Goal: Task Accomplishment & Management: Use online tool/utility

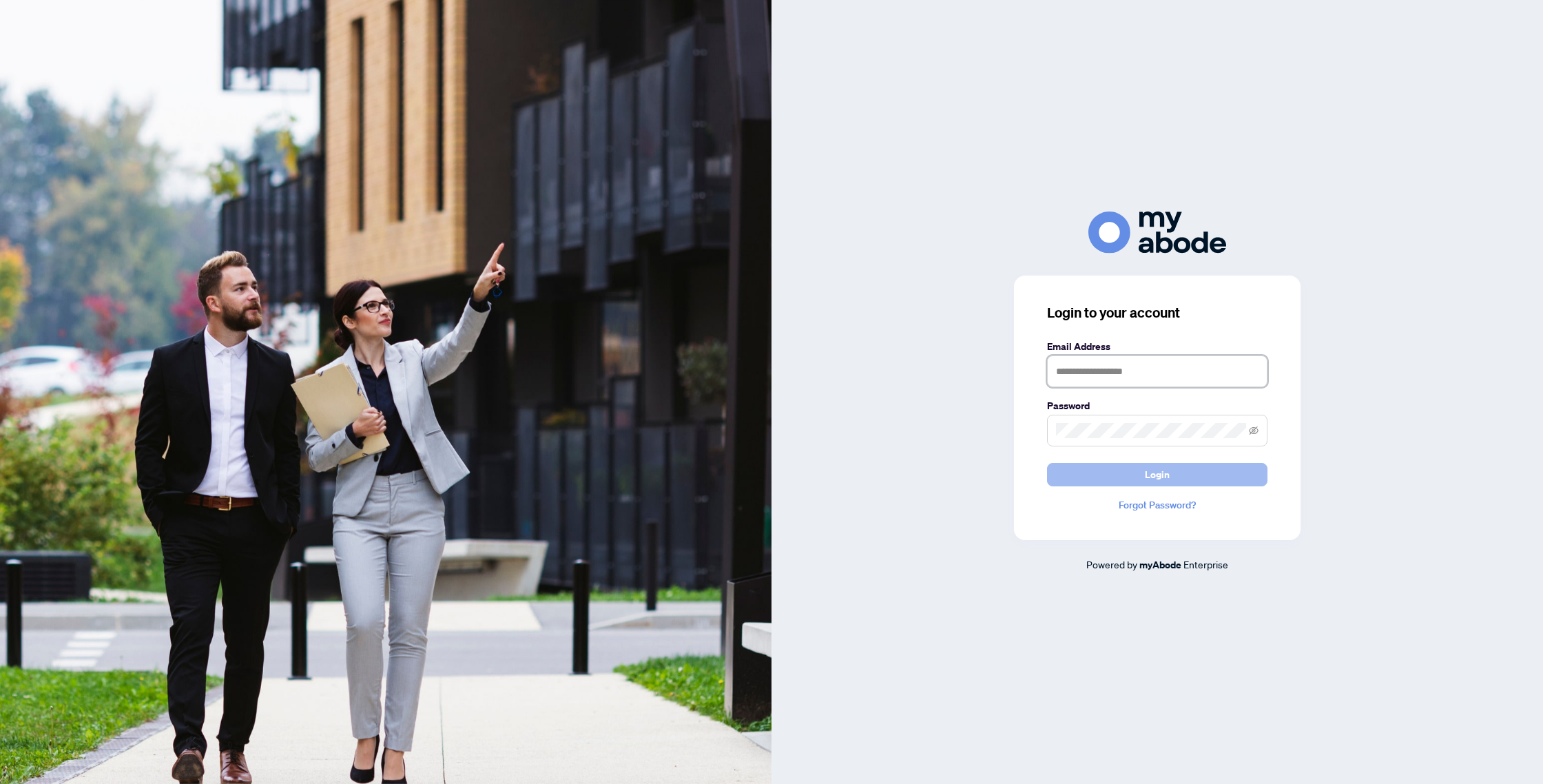
type input "**********"
click at [1160, 477] on span "Login" at bounding box center [1157, 475] width 25 height 22
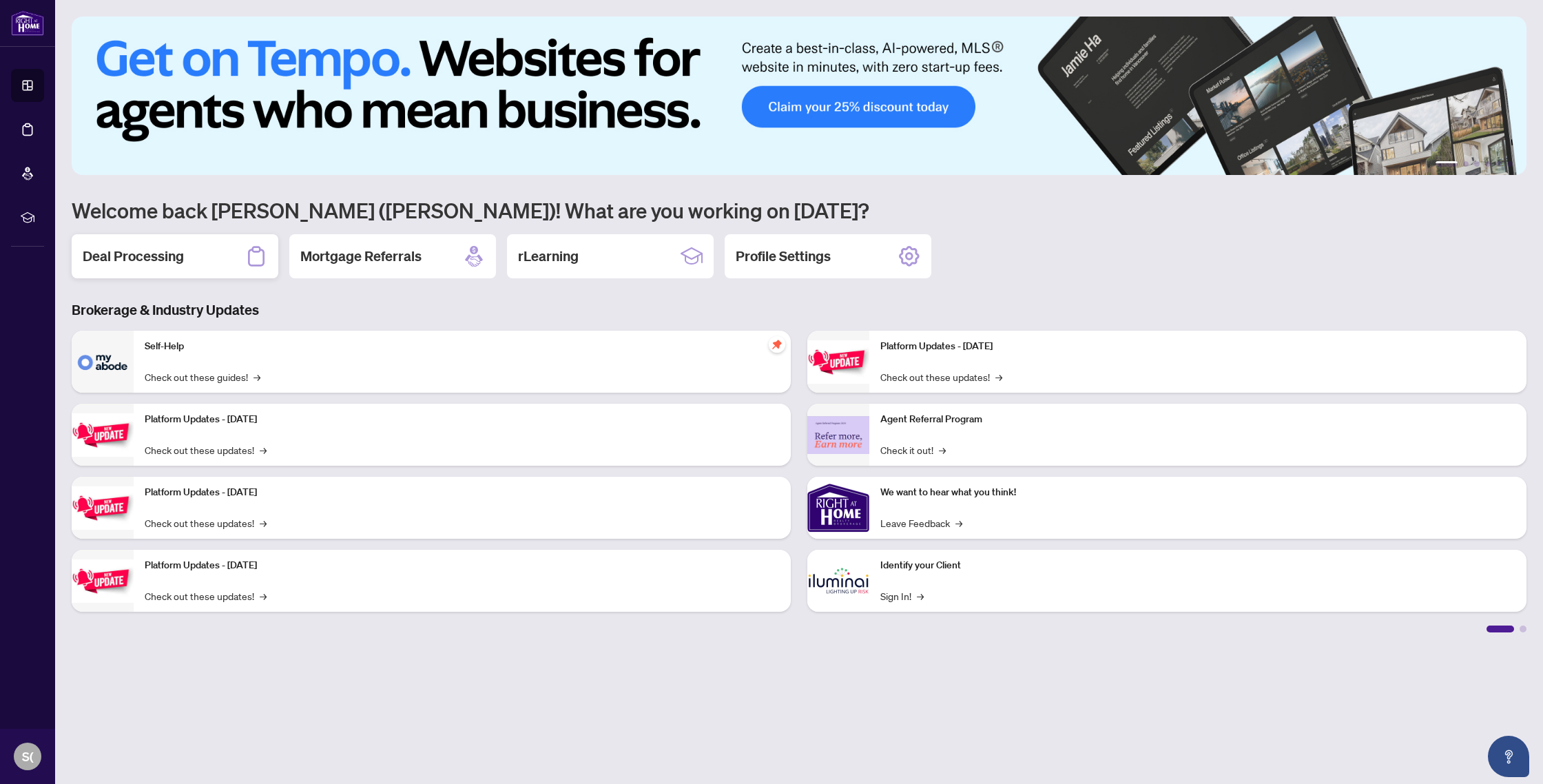
click at [138, 257] on h2 "Deal Processing" at bounding box center [133, 256] width 101 height 19
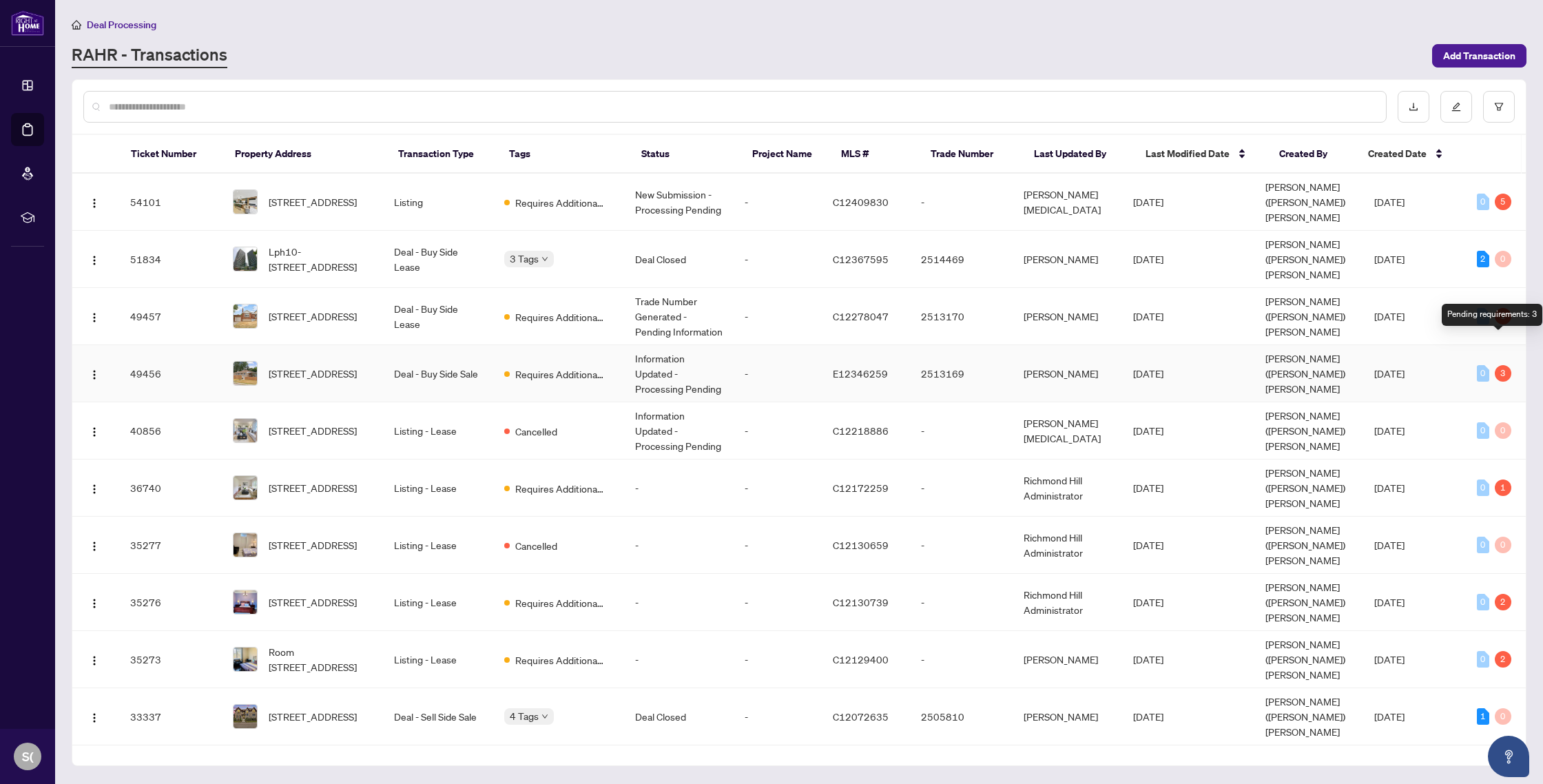
click at [1498, 365] on div "3" at bounding box center [1503, 373] width 17 height 17
click at [572, 366] on span "Requires Additional Docs" at bounding box center [560, 374] width 89 height 15
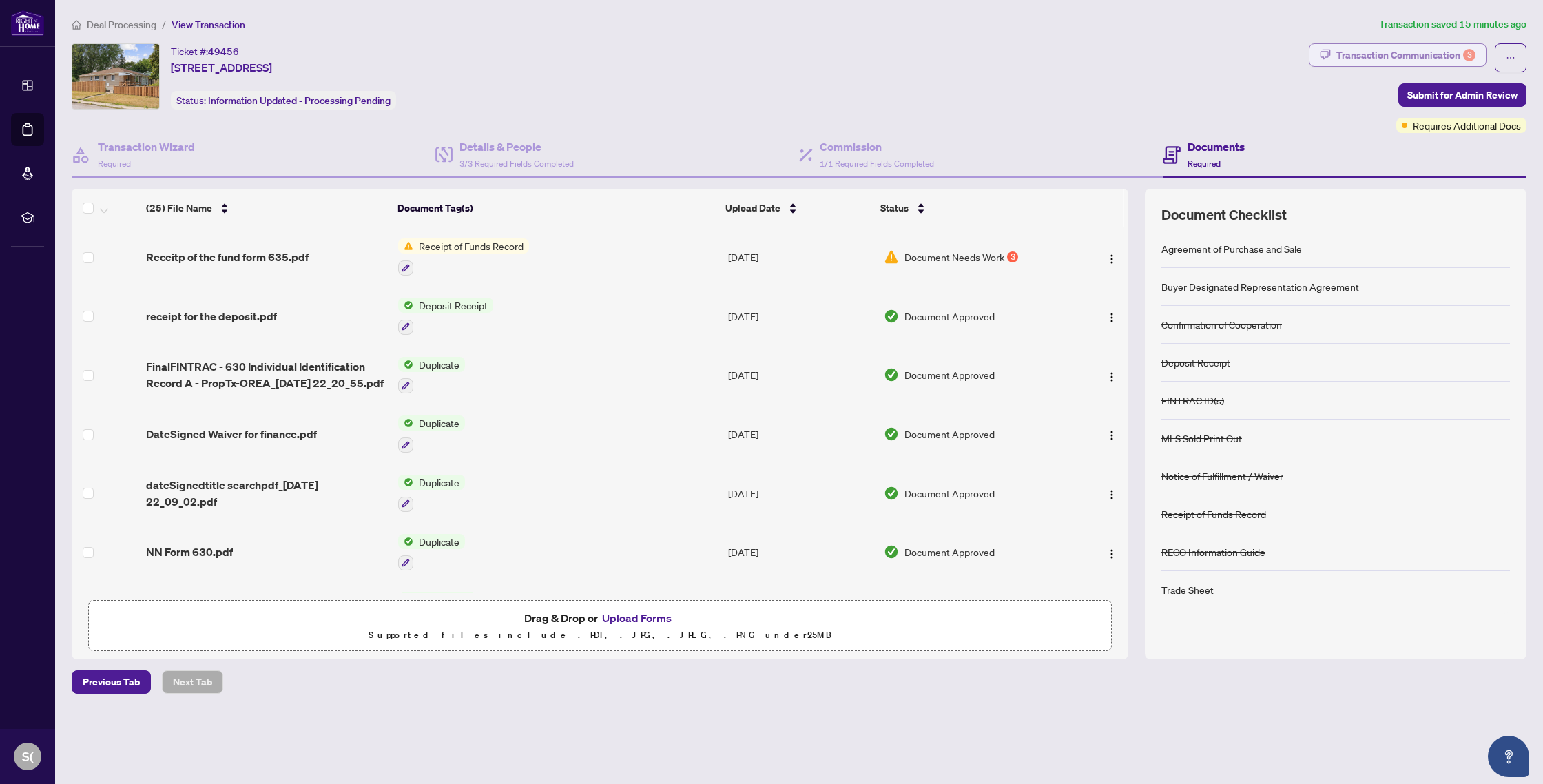
click at [1458, 53] on div "Transaction Communication 3" at bounding box center [1406, 55] width 139 height 22
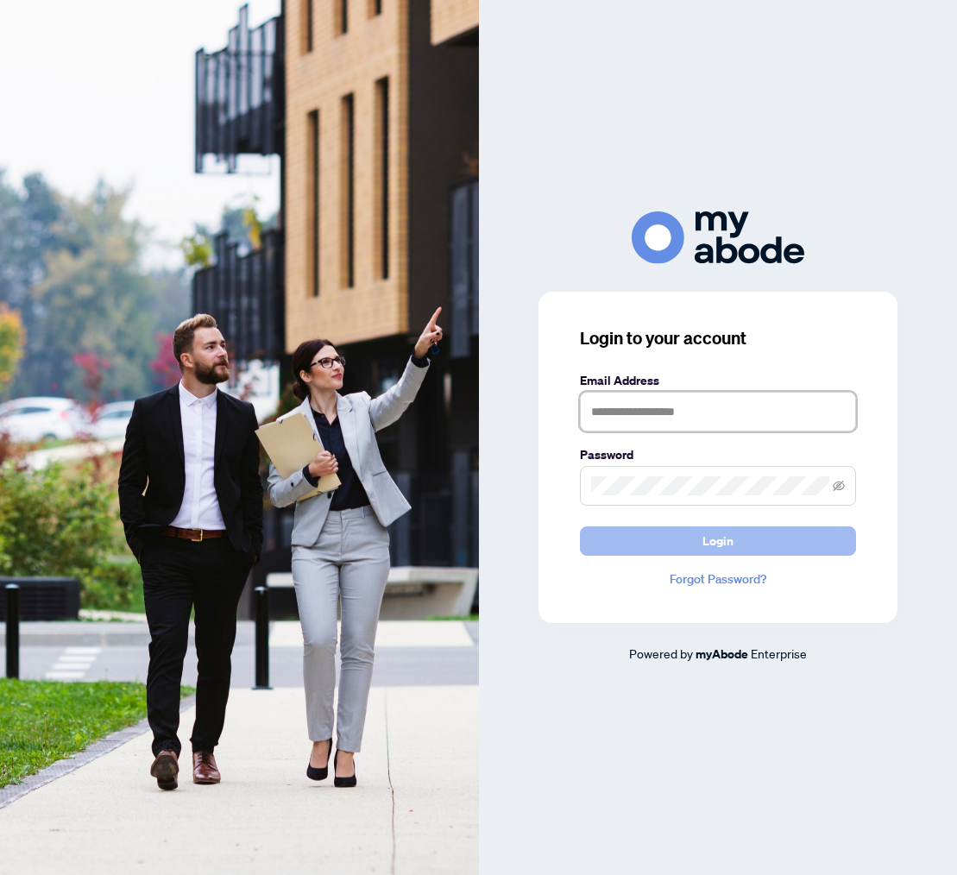
type input "**********"
click at [744, 546] on button "Login" at bounding box center [718, 540] width 276 height 29
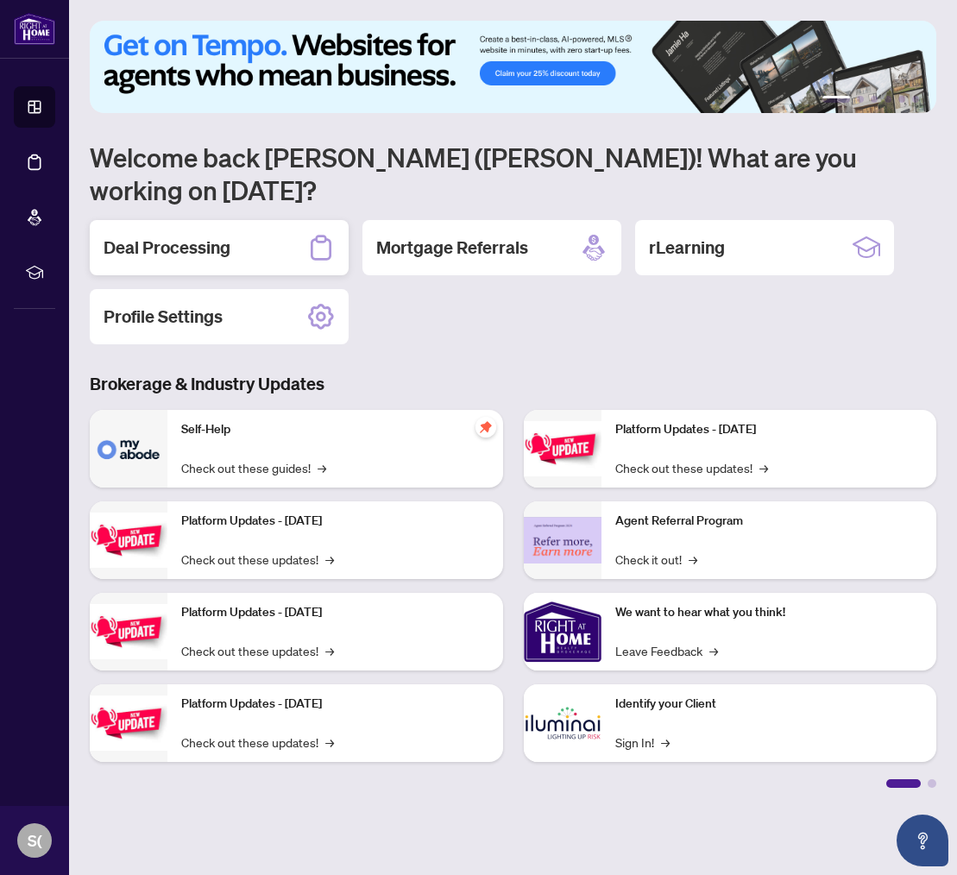
click at [164, 235] on h2 "Deal Processing" at bounding box center [167, 247] width 127 height 24
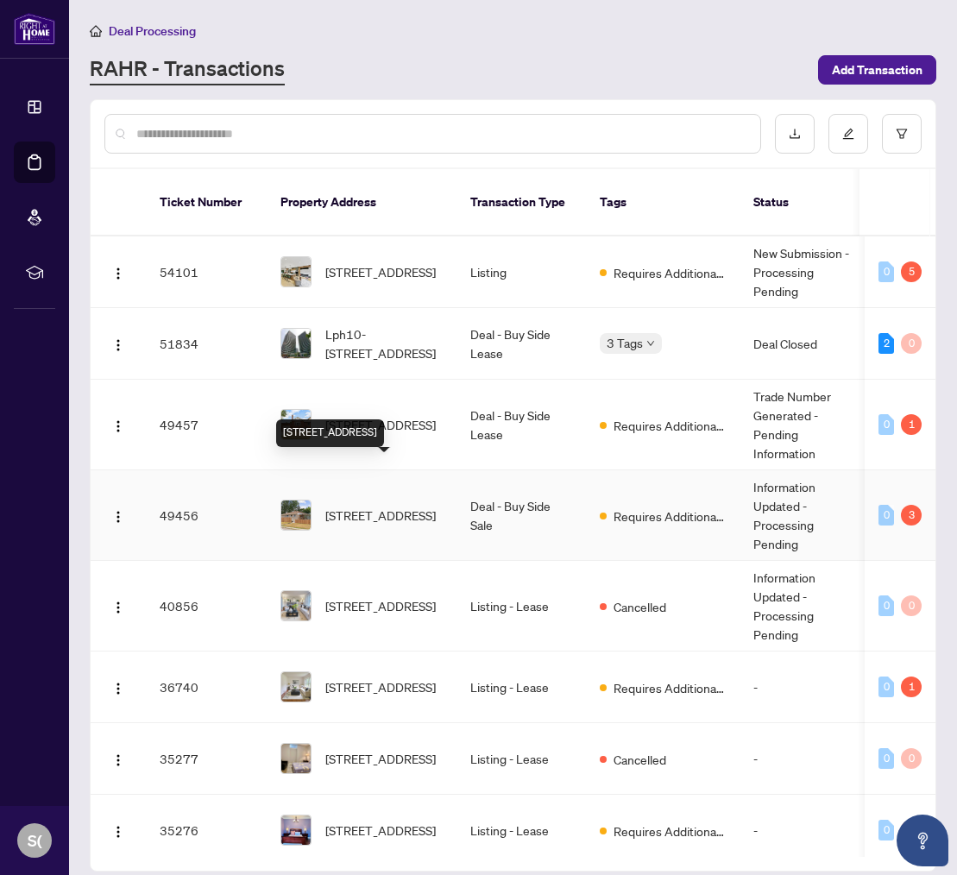
click at [355, 505] on span "[STREET_ADDRESS]" at bounding box center [380, 514] width 110 height 19
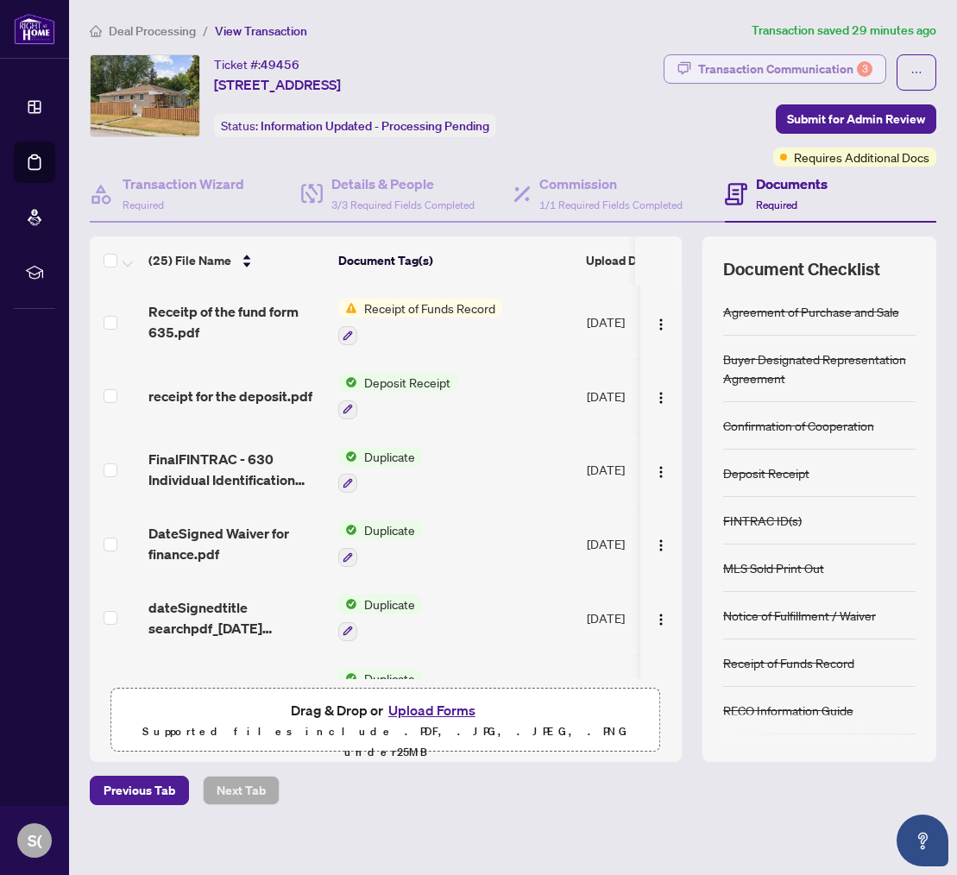
click at [833, 68] on div "Transaction Communication 3" at bounding box center [785, 69] width 174 height 28
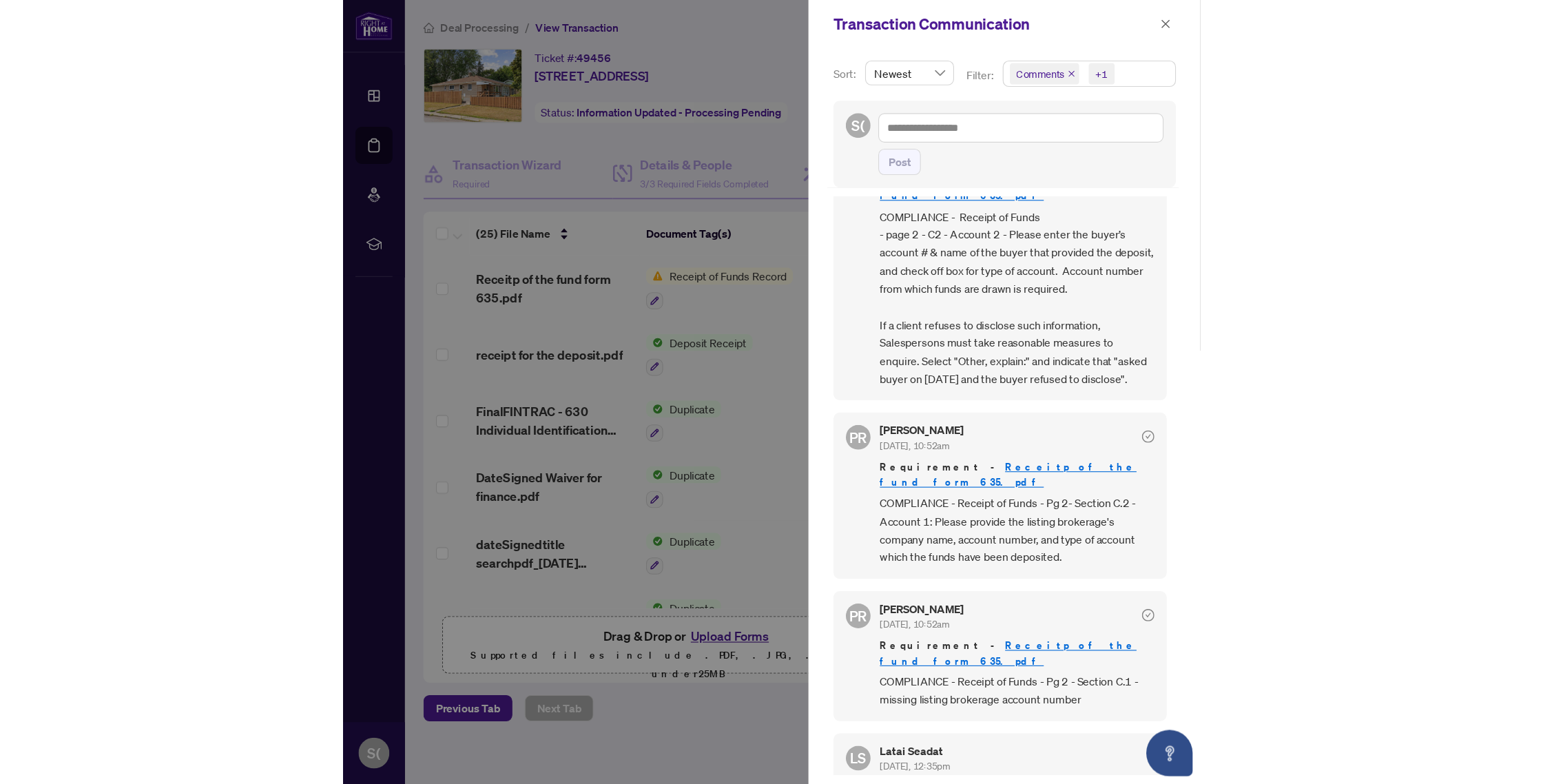
scroll to position [79, 0]
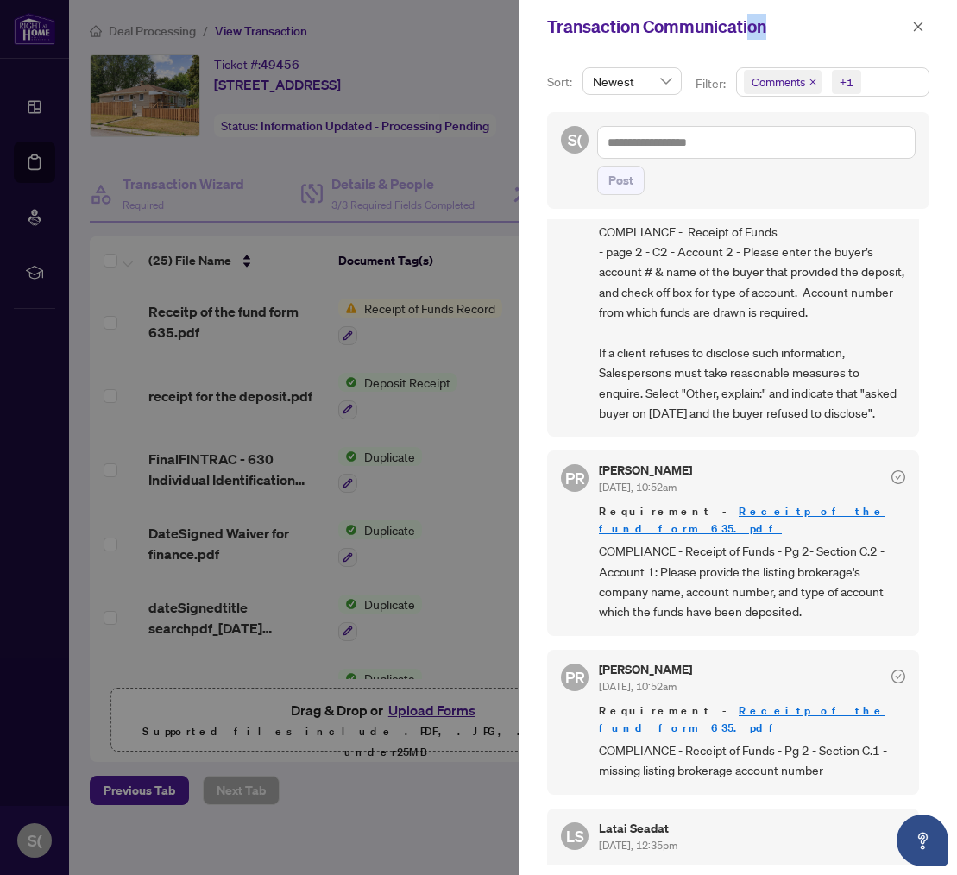
drag, startPoint x: 788, startPoint y: 29, endPoint x: 748, endPoint y: 31, distance: 39.7
click at [748, 31] on div "Transaction Communication" at bounding box center [727, 27] width 360 height 26
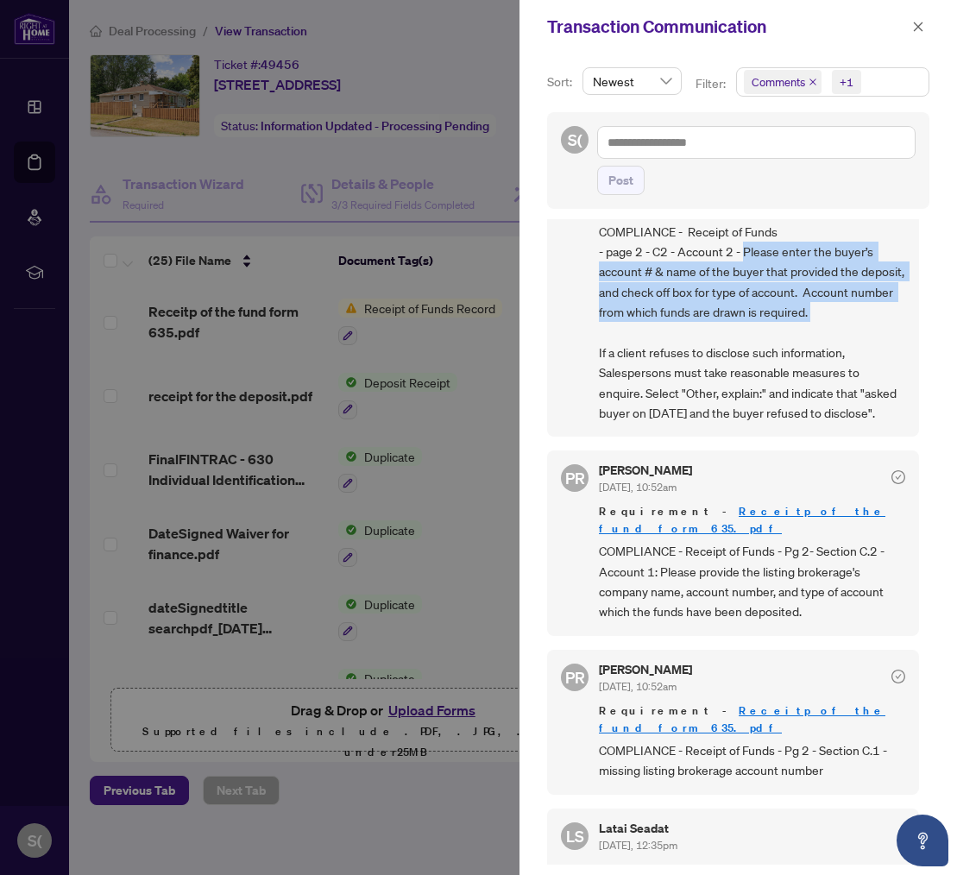
drag, startPoint x: 745, startPoint y: 235, endPoint x: 847, endPoint y: 308, distance: 125.4
click at [847, 308] on span "COMPLIANCE - Receipt of Funds - page 2 - C2 - Account 2 - Please enter the buye…" at bounding box center [752, 323] width 306 height 202
copy span "Please enter the buyer’s account # & name of the buyer that provided the deposi…"
